Goal: Communication & Community: Answer question/provide support

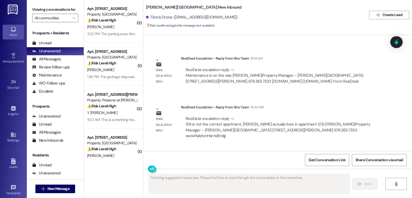
scroll to position [2159, 0]
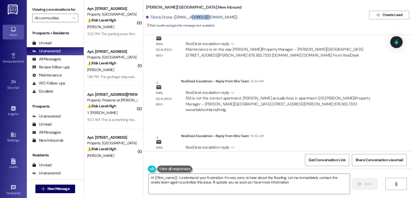
type textarea "Hi {{first_name}}, I understand your frustration. I'm very sorry to hear about …"
drag, startPoint x: 202, startPoint y: 16, endPoint x: 171, endPoint y: 16, distance: 30.8
click at [171, 16] on div "Tikinis Drone. (tikinis@yahoo.com)" at bounding box center [192, 17] width 92 height 6
copy div "tikinis@yahoo.com"
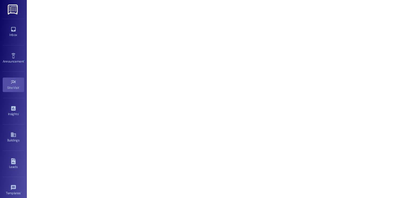
scroll to position [57, 0]
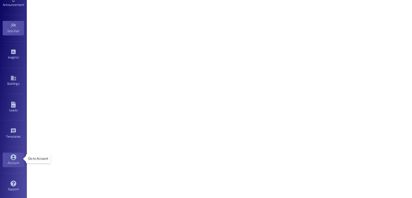
click at [12, 160] on div "Account" at bounding box center [13, 162] width 27 height 5
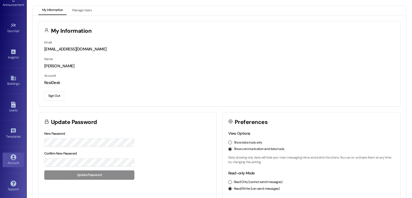
click at [53, 97] on button "Sign Out" at bounding box center [54, 95] width 20 height 9
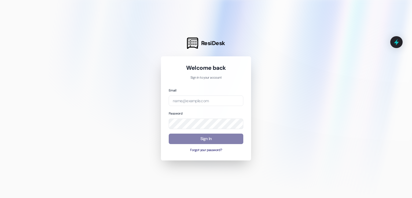
type input "[EMAIL_ADDRESS][DOMAIN_NAME]"
